Goal: Task Accomplishment & Management: Use online tool/utility

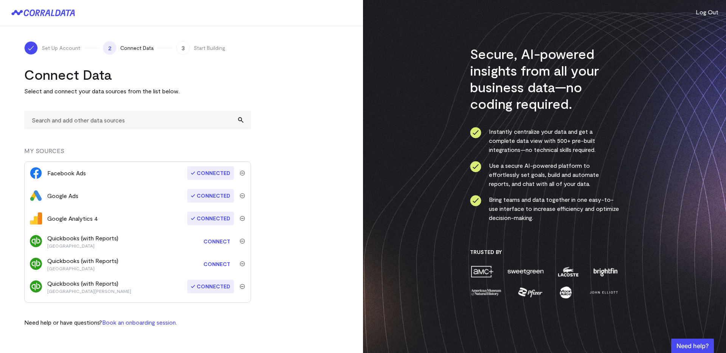
click at [219, 241] on link "Connect" at bounding box center [217, 242] width 34 height 14
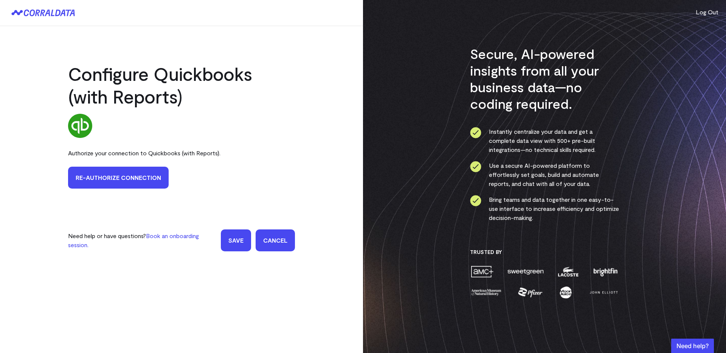
click at [148, 178] on link "Re-authorize Connection" at bounding box center [118, 178] width 101 height 22
click at [238, 241] on input "Save" at bounding box center [236, 241] width 30 height 22
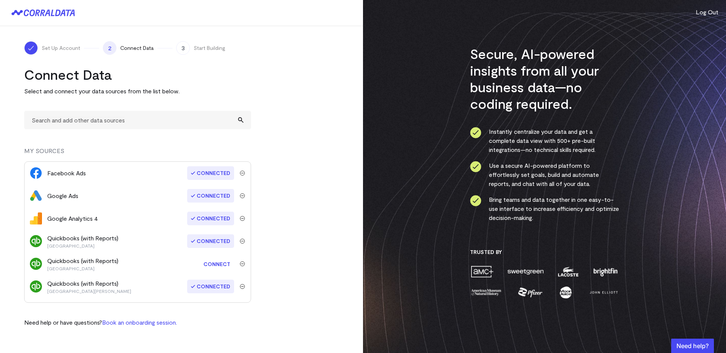
click at [215, 264] on link "Connect" at bounding box center [217, 264] width 34 height 14
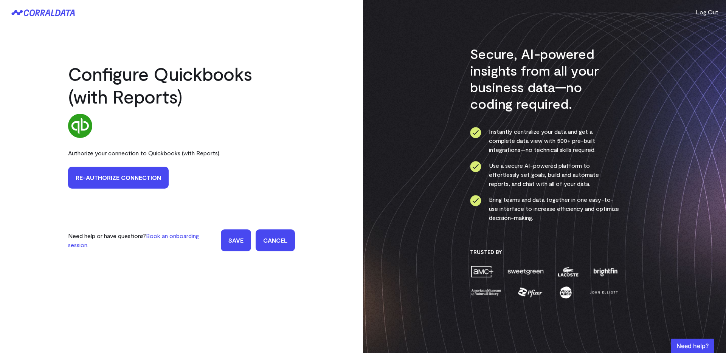
click at [145, 175] on link "Re-authorize Connection" at bounding box center [118, 178] width 101 height 22
click at [236, 243] on input "Save" at bounding box center [236, 241] width 30 height 22
